Goal: Task Accomplishment & Management: Manage account settings

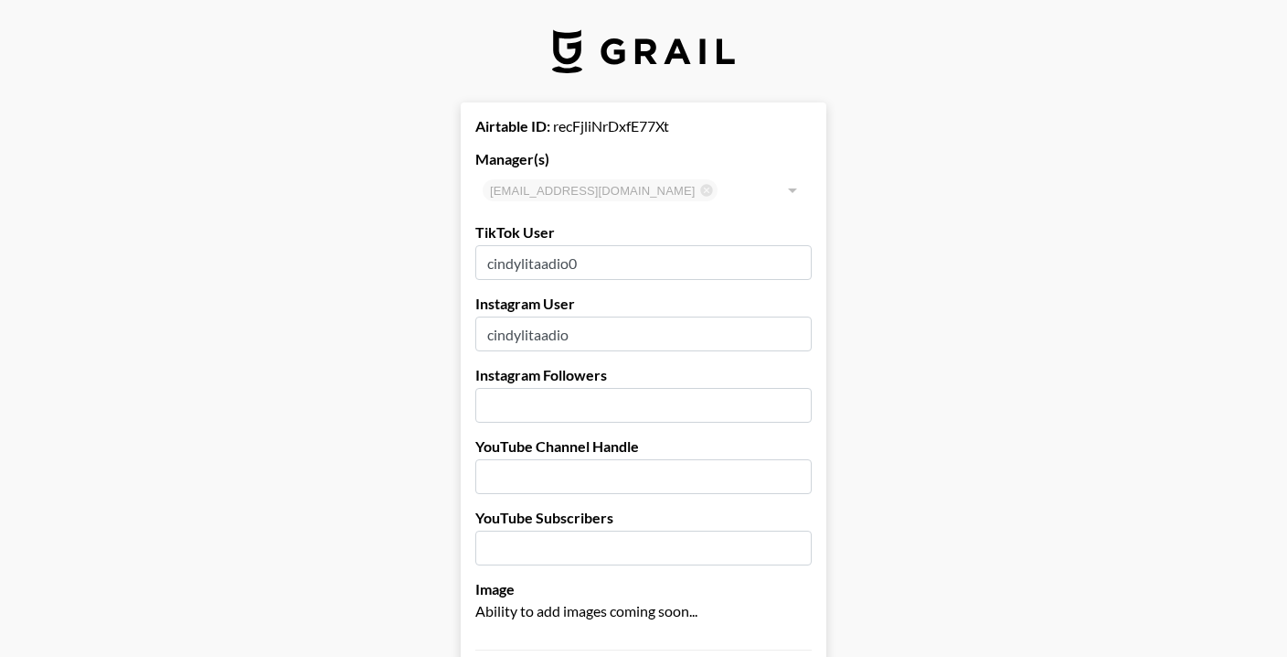
select select "USD"
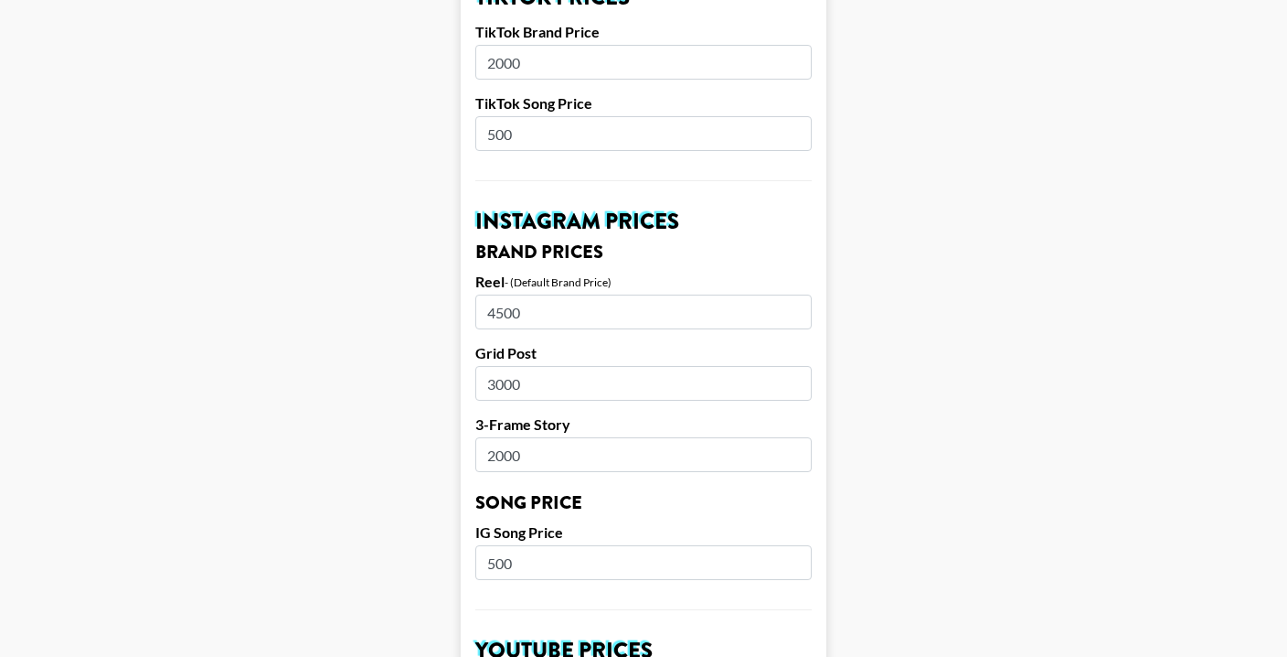
scroll to position [689, 0]
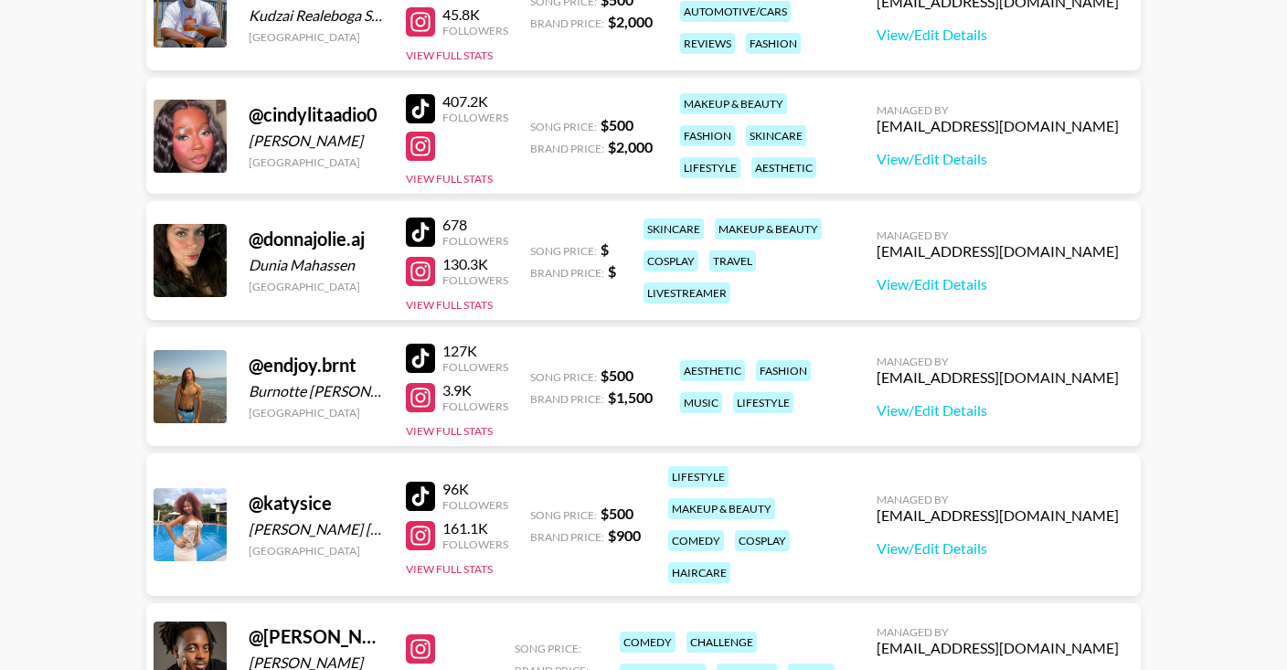
scroll to position [730, 0]
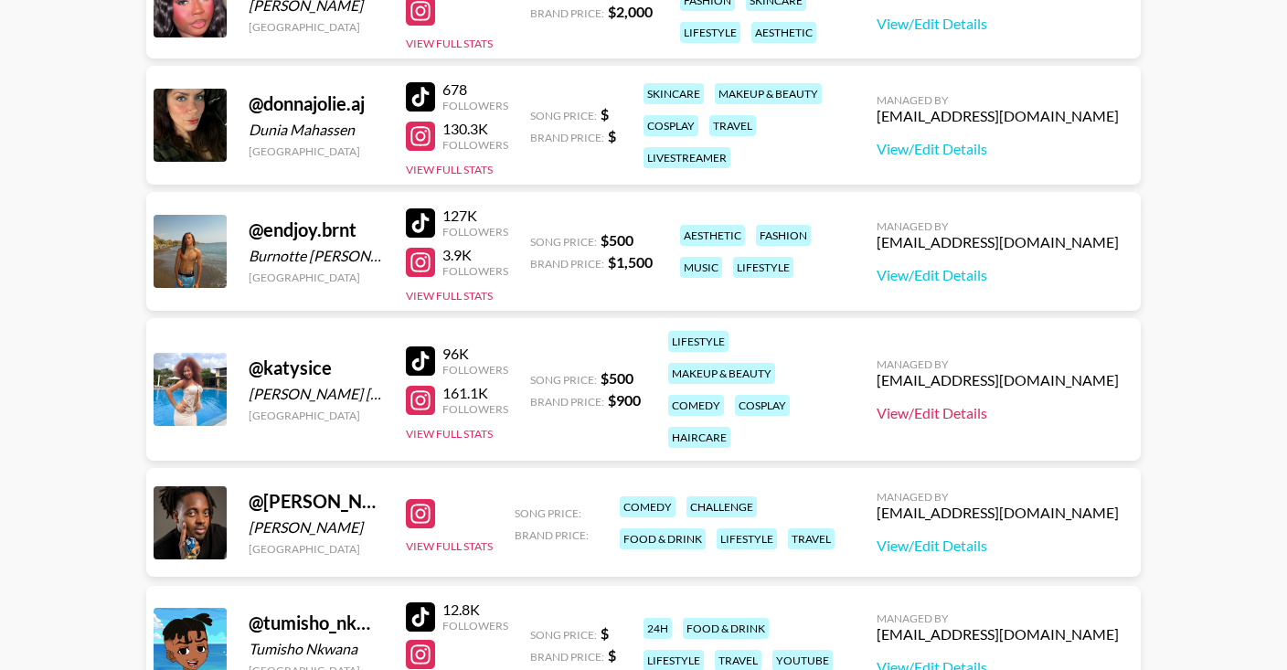
click at [911, 411] on link "View/Edit Details" at bounding box center [998, 413] width 242 height 18
click at [426, 405] on div at bounding box center [420, 400] width 29 height 29
click at [425, 364] on div at bounding box center [420, 361] width 29 height 29
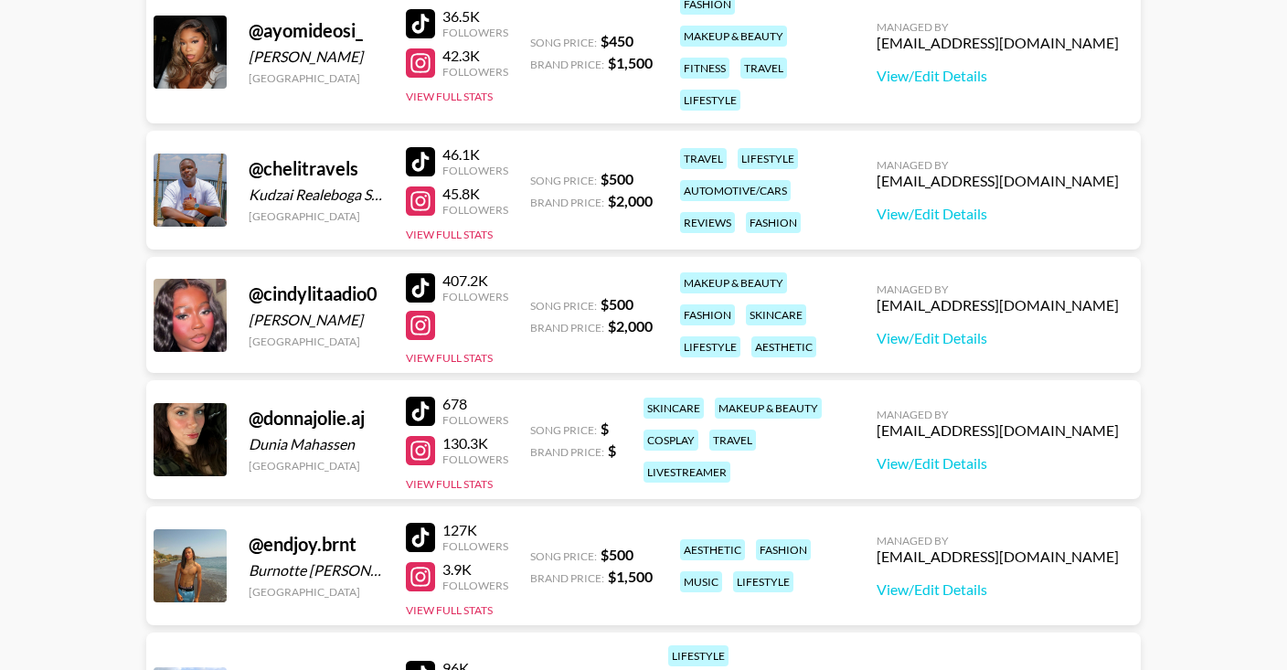
scroll to position [411, 0]
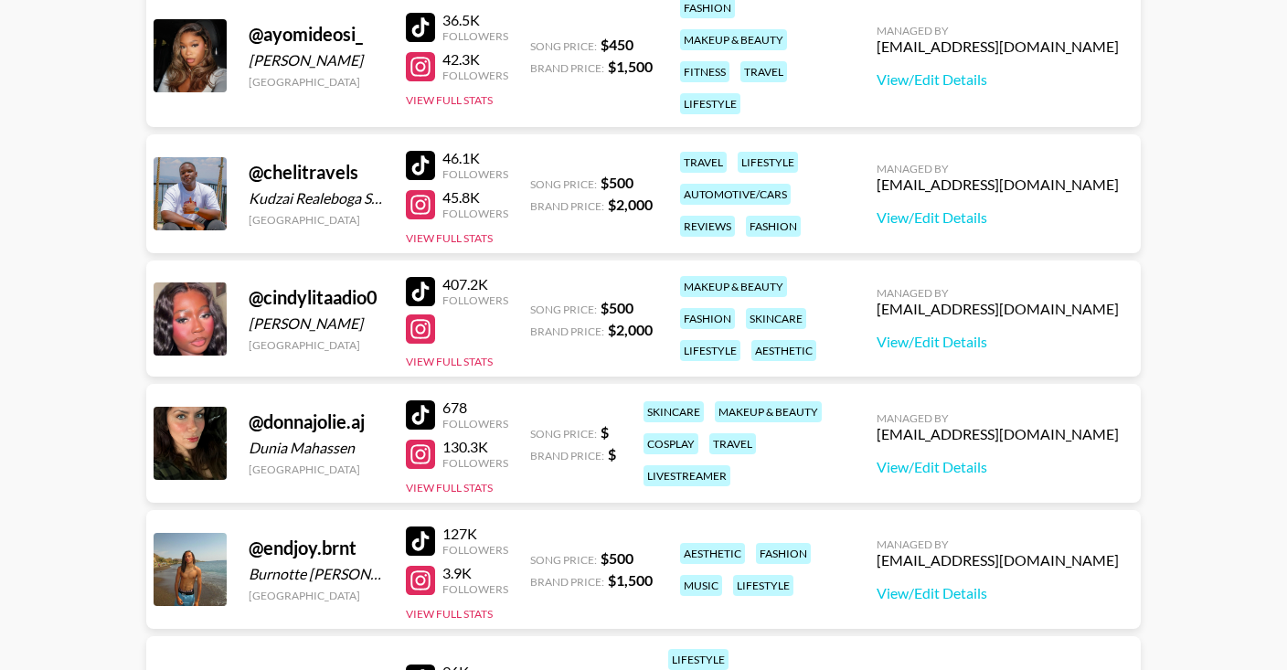
click at [427, 327] on div at bounding box center [420, 329] width 29 height 29
click at [424, 292] on div at bounding box center [420, 291] width 29 height 29
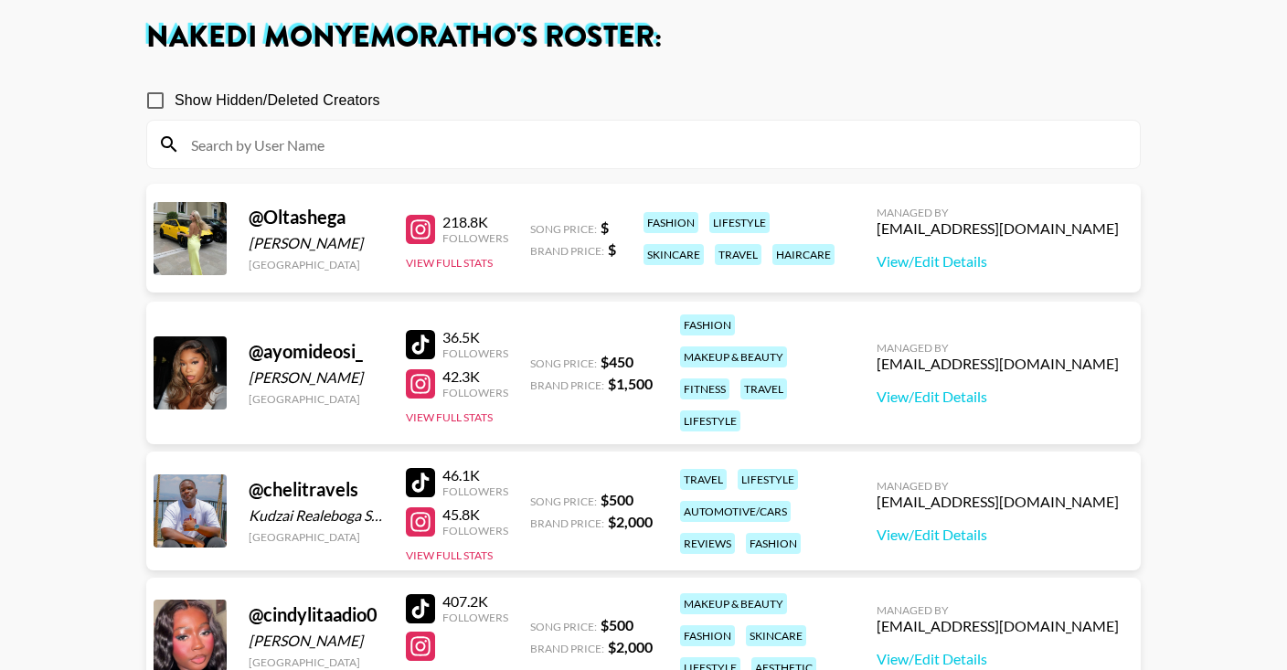
scroll to position [0, 0]
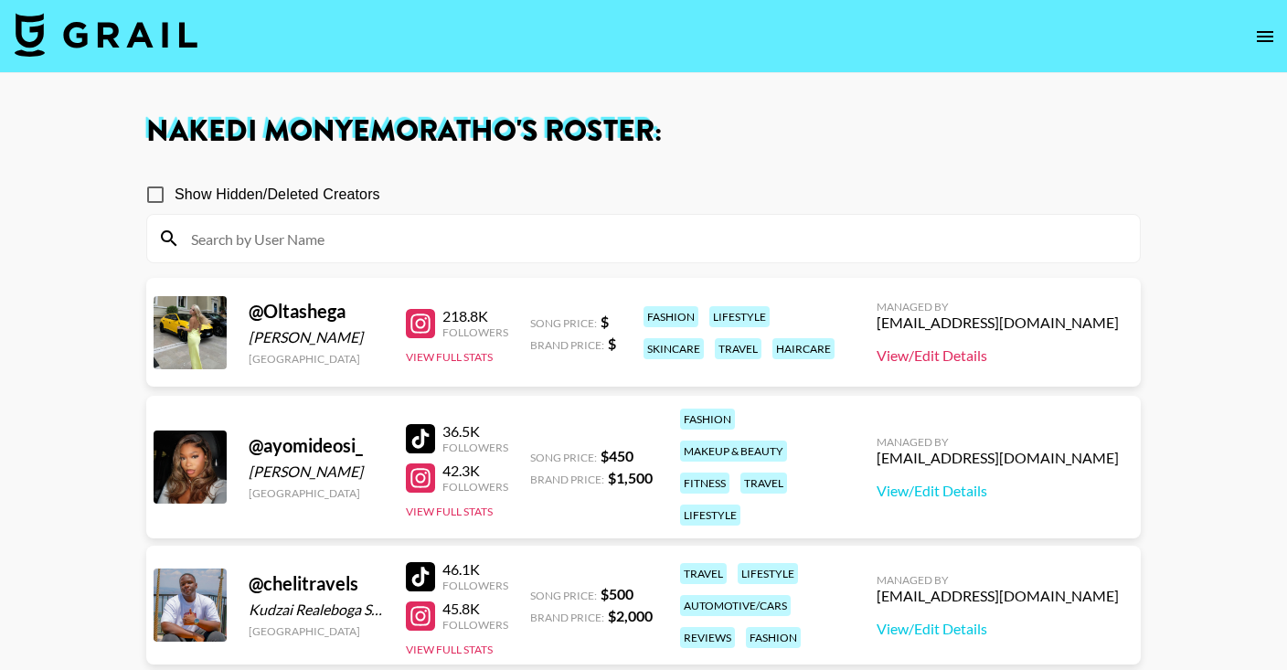
click at [889, 355] on link "View/Edit Details" at bounding box center [998, 356] width 242 height 18
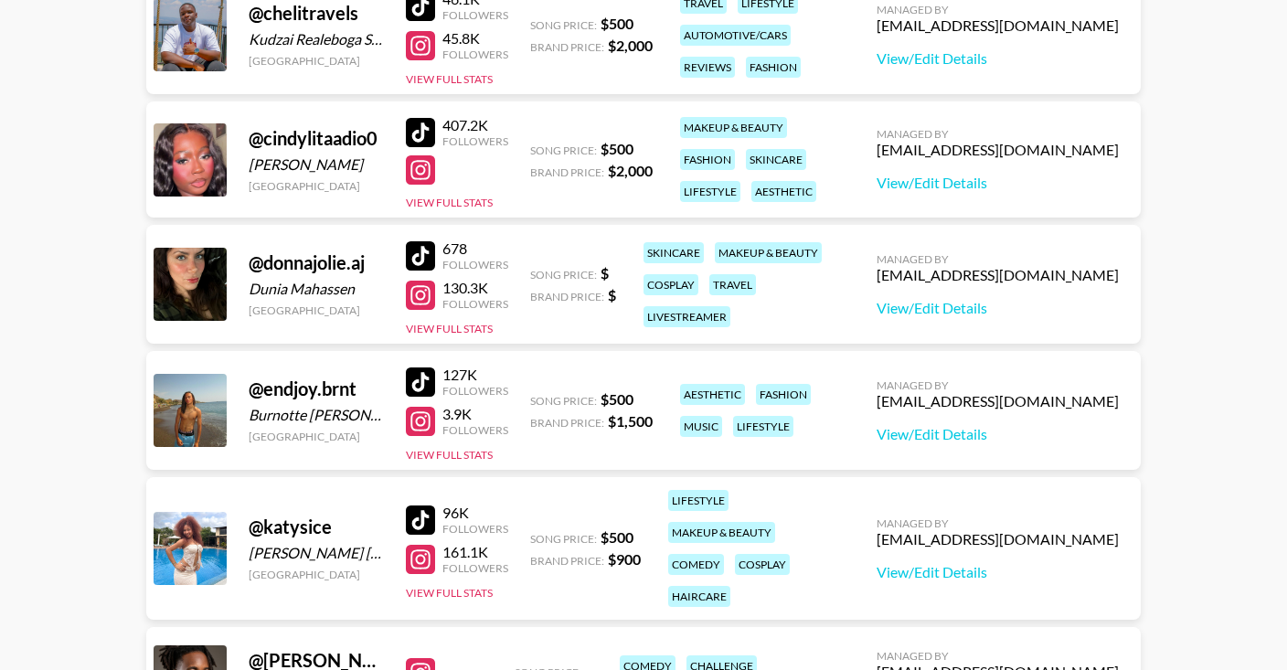
scroll to position [603, 0]
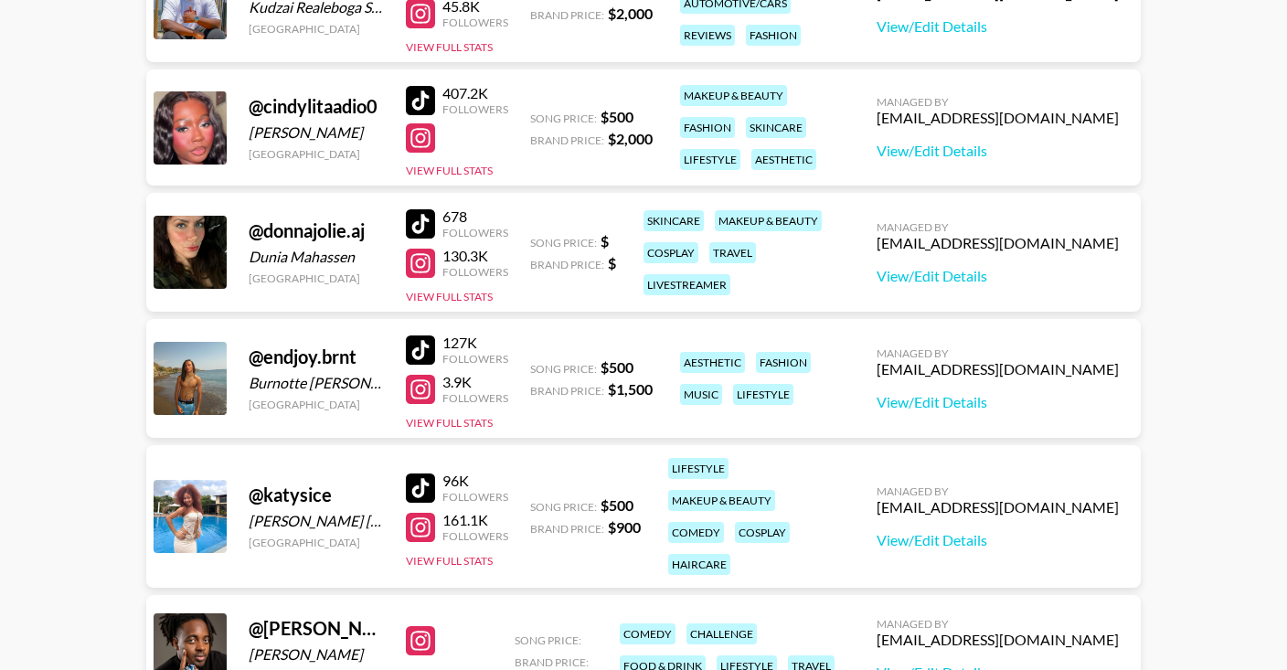
click at [412, 480] on div at bounding box center [420, 488] width 29 height 29
click at [891, 540] on link "View/Edit Details" at bounding box center [998, 540] width 242 height 18
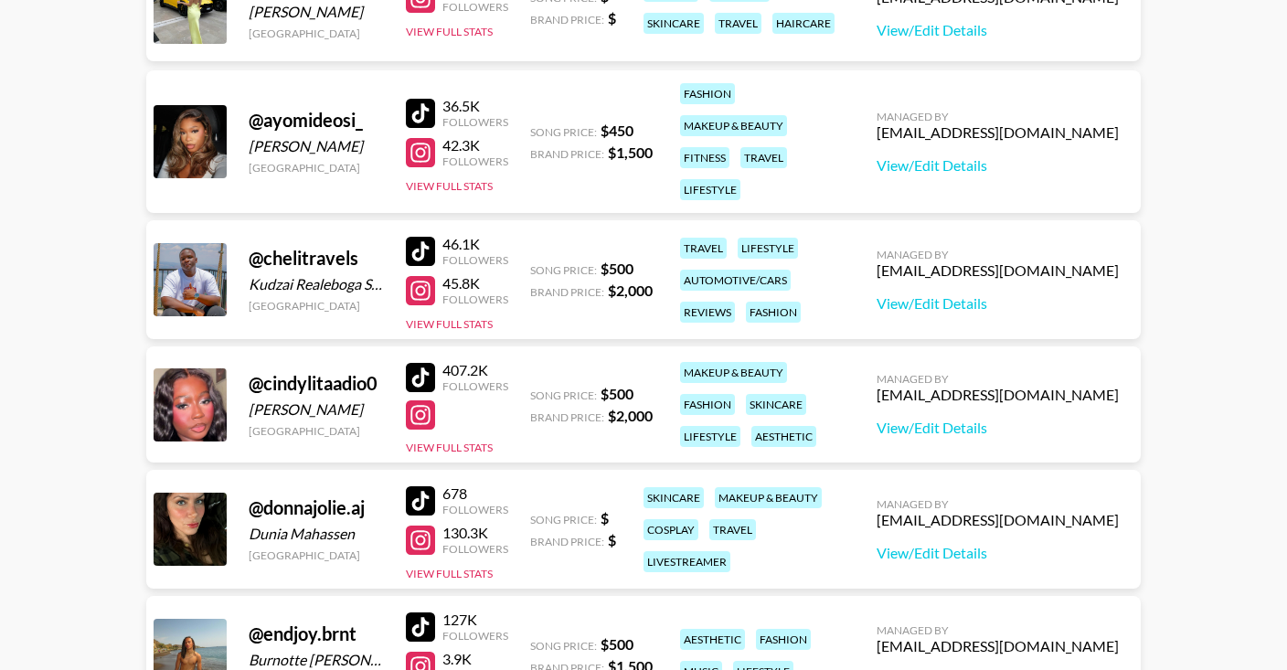
scroll to position [20, 0]
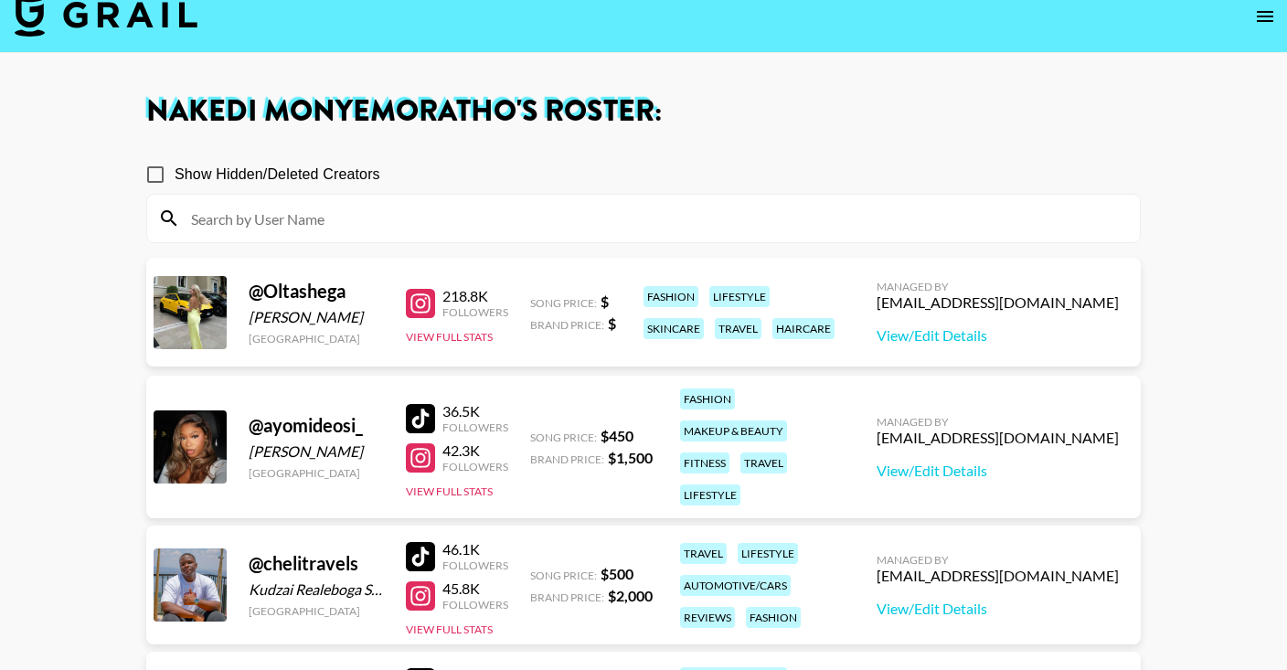
click at [433, 298] on div at bounding box center [420, 303] width 29 height 29
click at [914, 336] on link "View/Edit Details" at bounding box center [998, 335] width 242 height 18
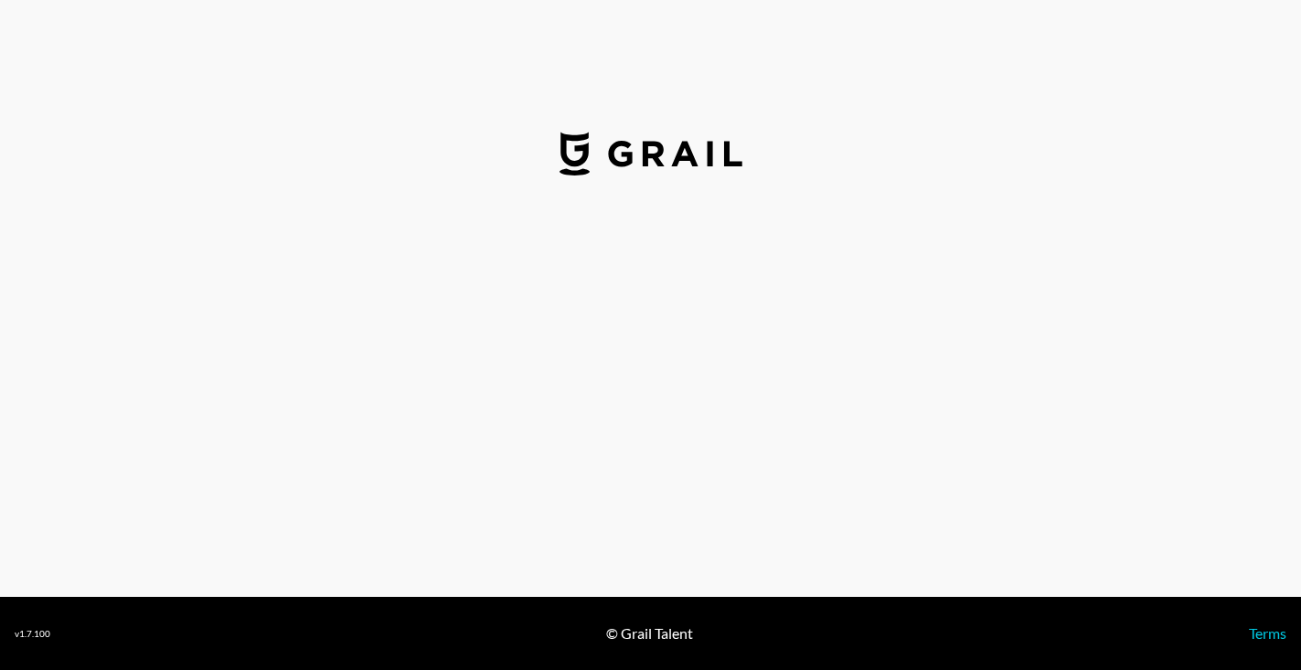
select select "USD"
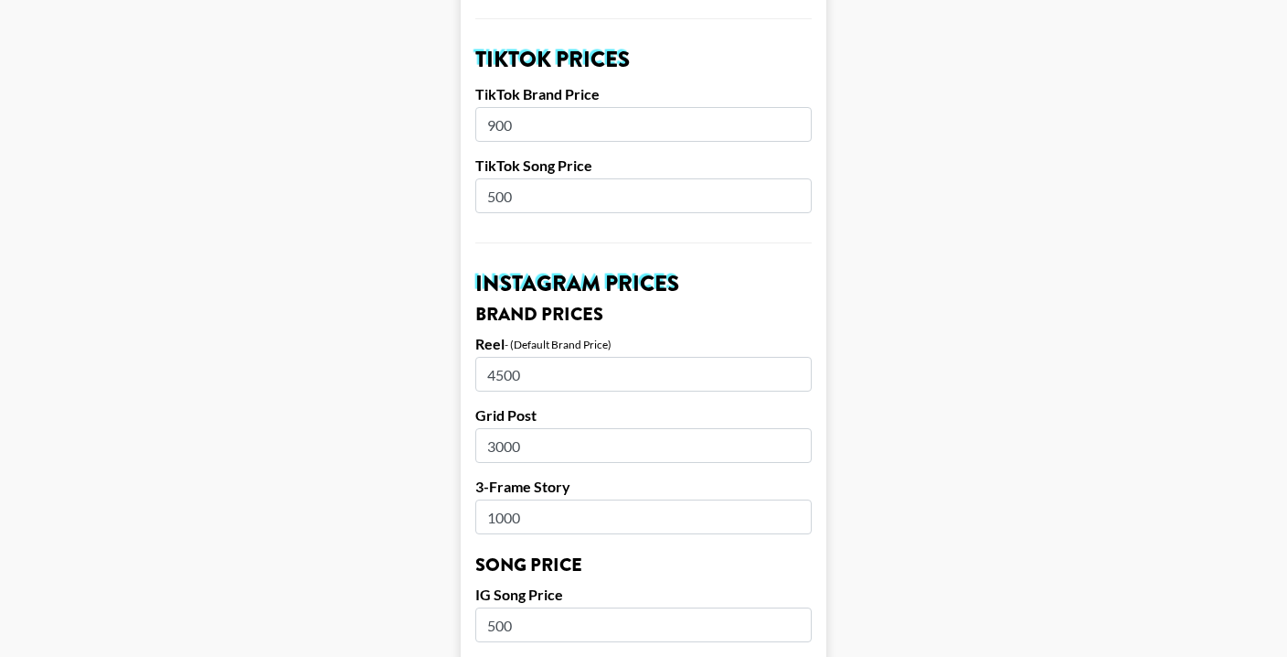
scroll to position [580, 0]
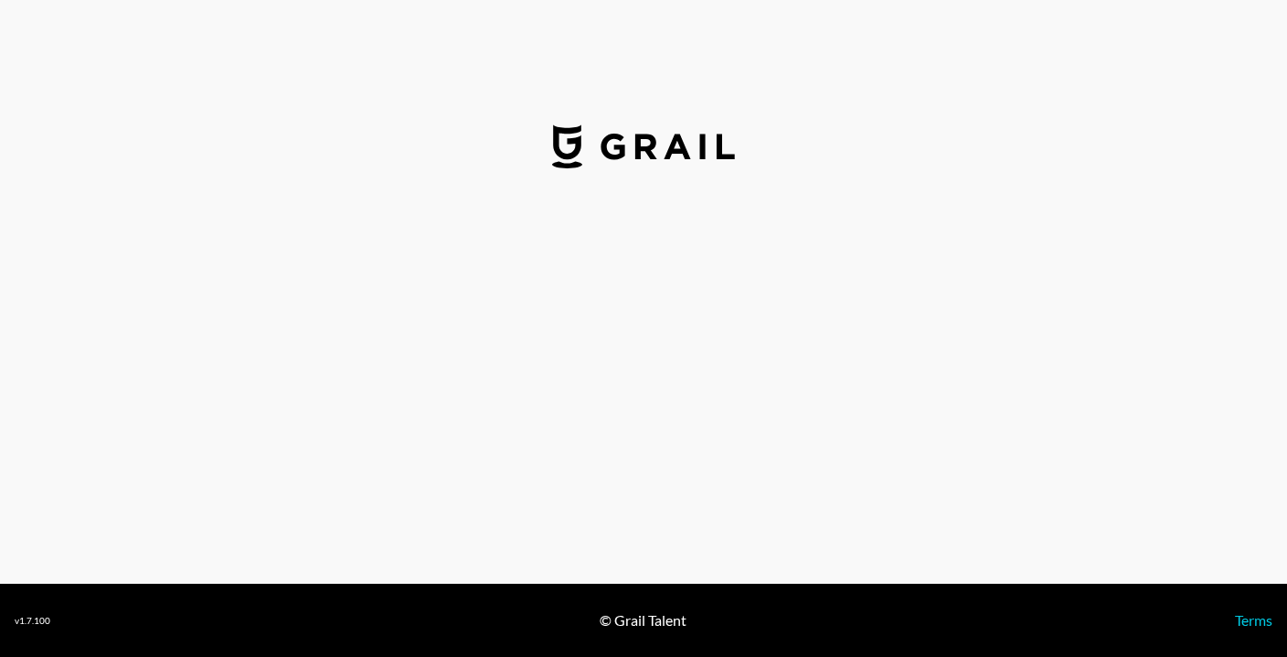
select select "USD"
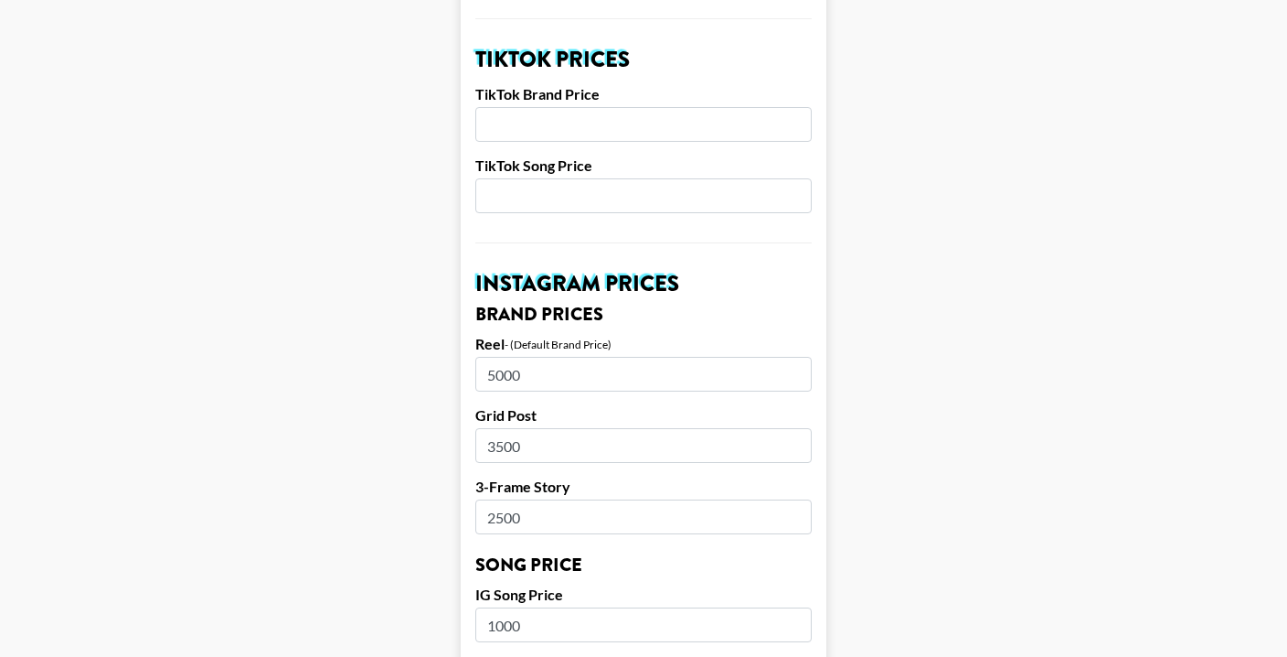
scroll to position [770, 0]
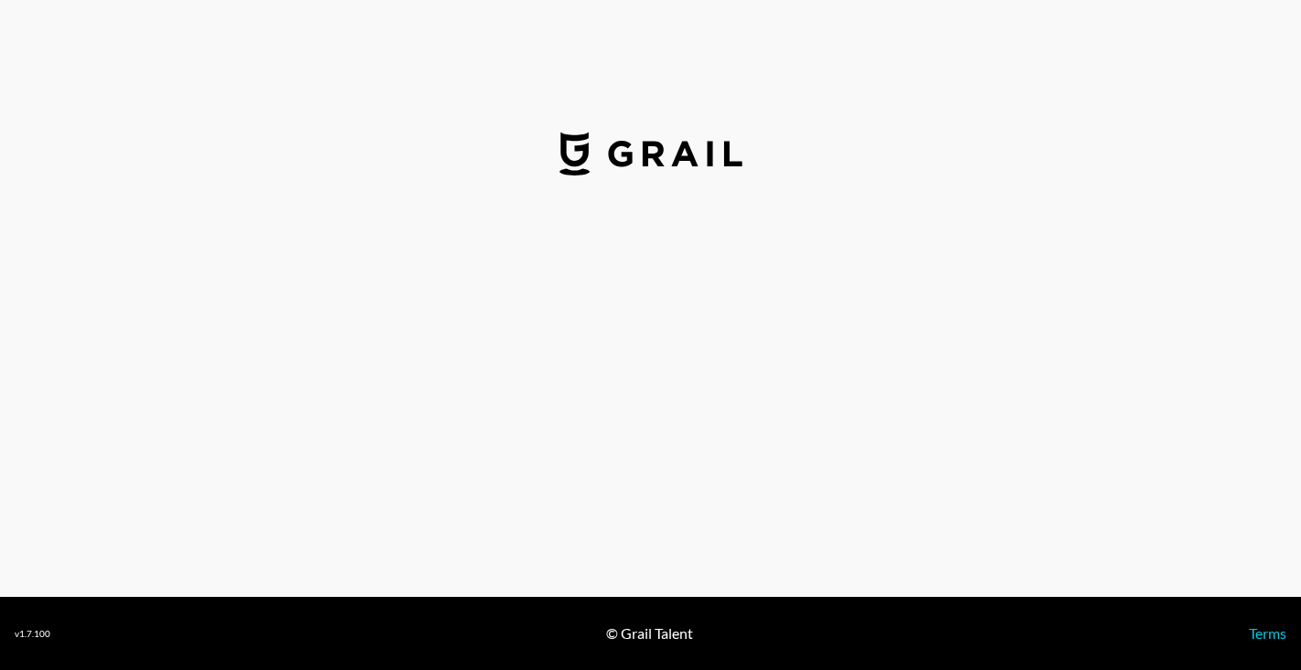
select select "USD"
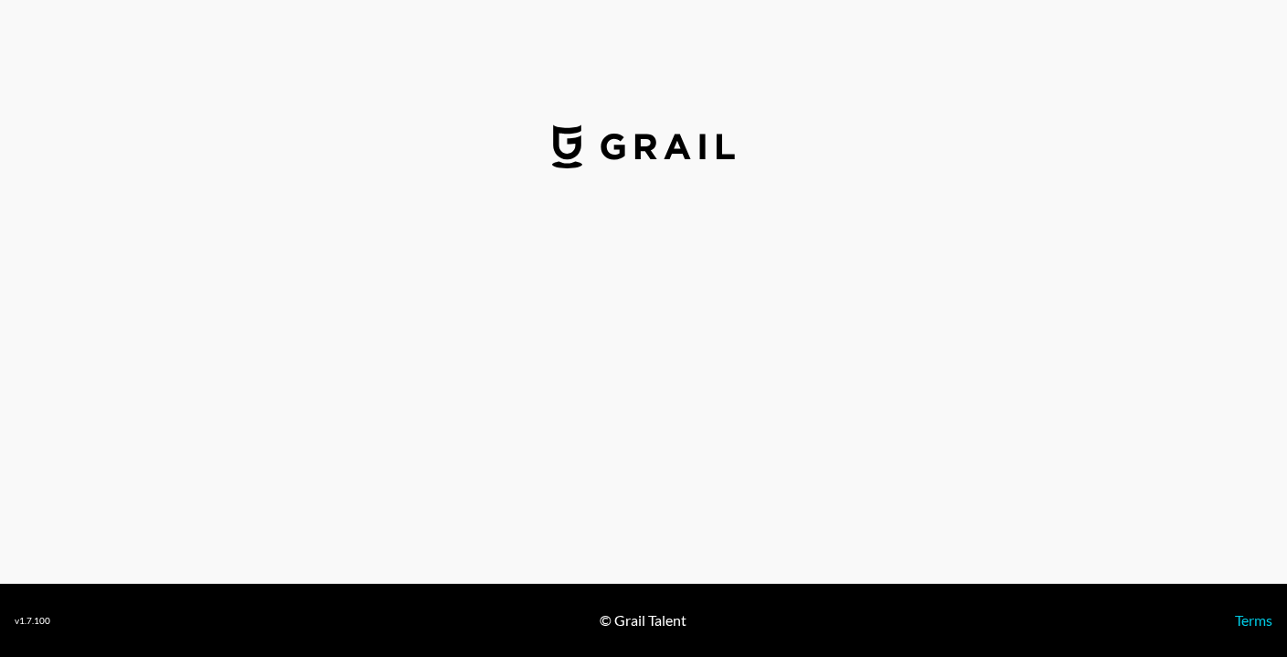
select select "USD"
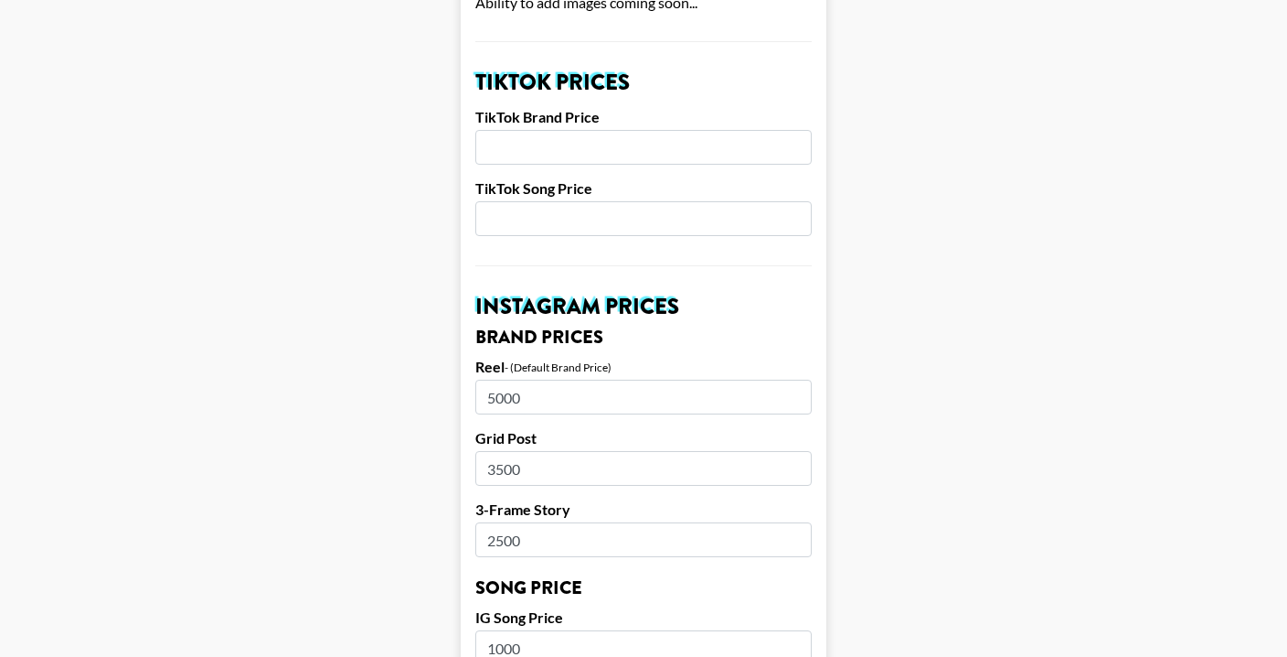
scroll to position [621, 0]
